Goal: Transaction & Acquisition: Download file/media

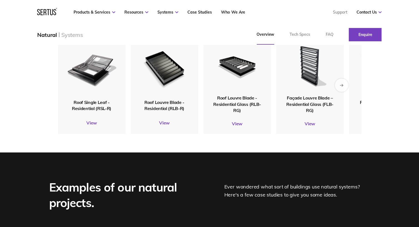
scroll to position [639, 0]
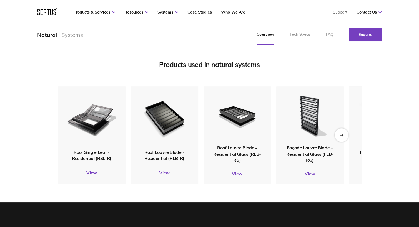
click at [343, 136] on icon "Next slide" at bounding box center [342, 135] width 4 height 3
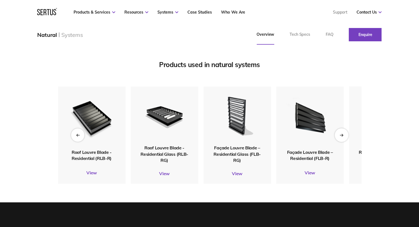
click at [343, 136] on icon "Next slide" at bounding box center [342, 135] width 4 height 3
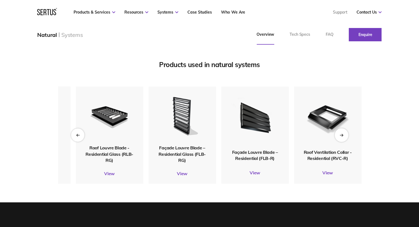
click at [343, 136] on icon "Next slide" at bounding box center [342, 135] width 4 height 3
click at [187, 152] on span "Façade Louvre Blade – Residential Glass (FLB-RG)" at bounding box center [182, 154] width 47 height 18
click at [182, 173] on link "View" at bounding box center [182, 174] width 67 height 6
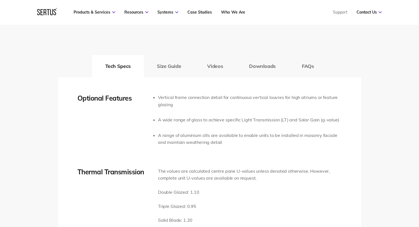
scroll to position [888, 0]
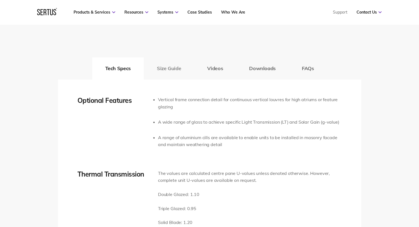
click at [177, 69] on button "Size Guide" at bounding box center [169, 68] width 50 height 22
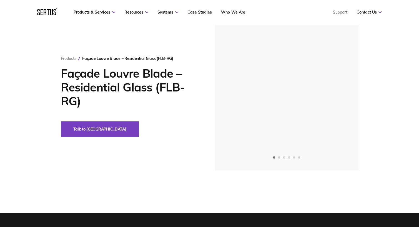
scroll to position [0, 0]
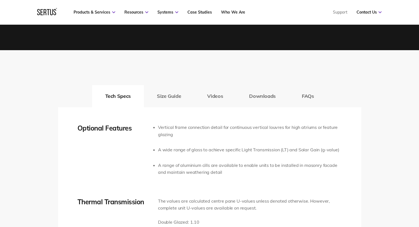
scroll to position [916, 0]
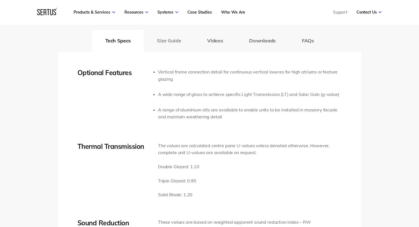
click at [172, 43] on button "Size Guide" at bounding box center [169, 41] width 50 height 22
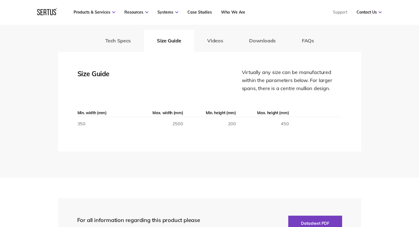
scroll to position [833, 0]
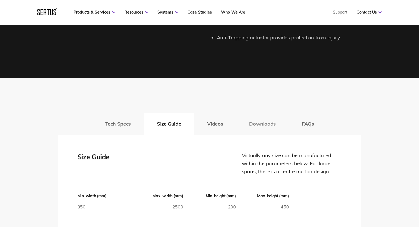
click at [264, 122] on button "Downloads" at bounding box center [262, 124] width 53 height 22
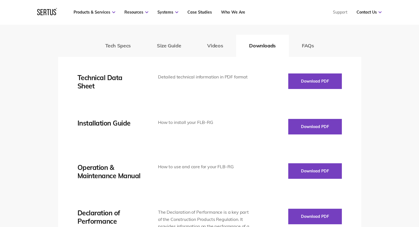
scroll to position [888, 0]
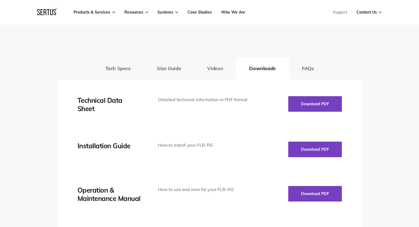
click at [316, 114] on div "Technical Data Sheet Detailed technical information in PDF format Download PDF …" at bounding box center [209, 200] width 264 height 208
click at [316, 105] on button "Download PDF" at bounding box center [315, 104] width 54 height 16
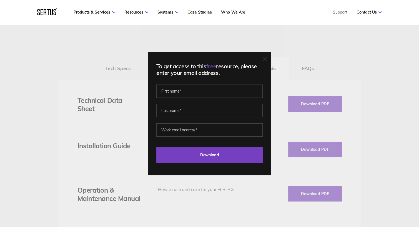
click at [267, 60] on icon at bounding box center [265, 59] width 4 height 4
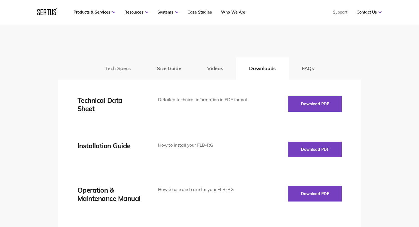
click at [138, 66] on button "Tech Specs" at bounding box center [118, 68] width 52 height 22
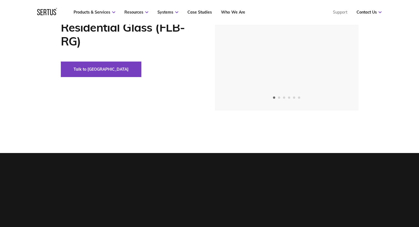
scroll to position [0, 0]
